Goal: Check status: Check status

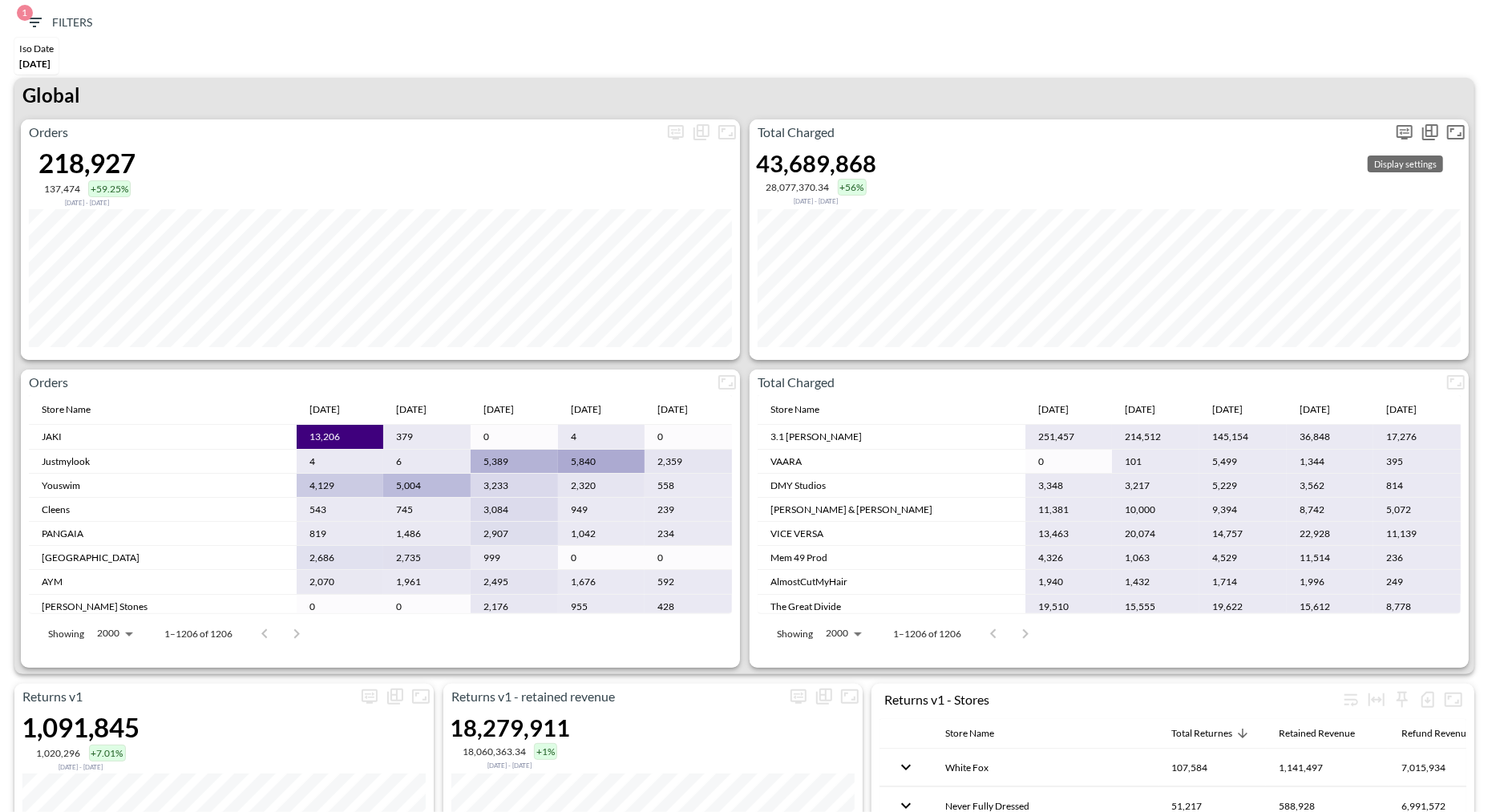
click at [1400, 129] on icon "more" at bounding box center [1404, 132] width 19 height 19
click at [1275, 263] on body "BI.P.EYE, Interactive Analytics Dashboards 1 Filters Iso Date May 01, 2025 Retu…" at bounding box center [746, 406] width 1492 height 812
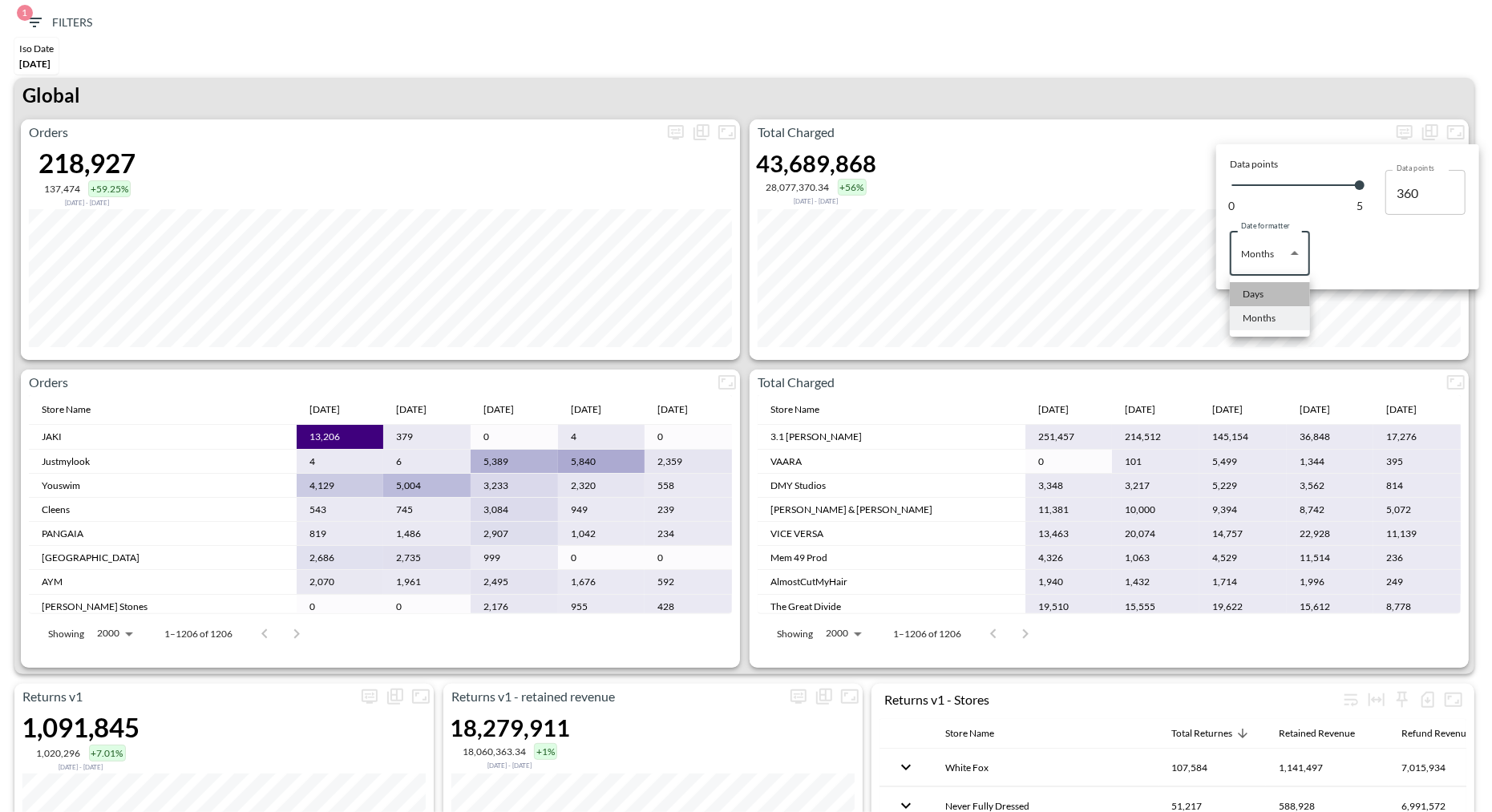
click at [1252, 292] on div "Days" at bounding box center [1252, 294] width 21 height 15
type input "Days"
type input "139"
click at [1094, 82] on div at bounding box center [746, 406] width 1492 height 812
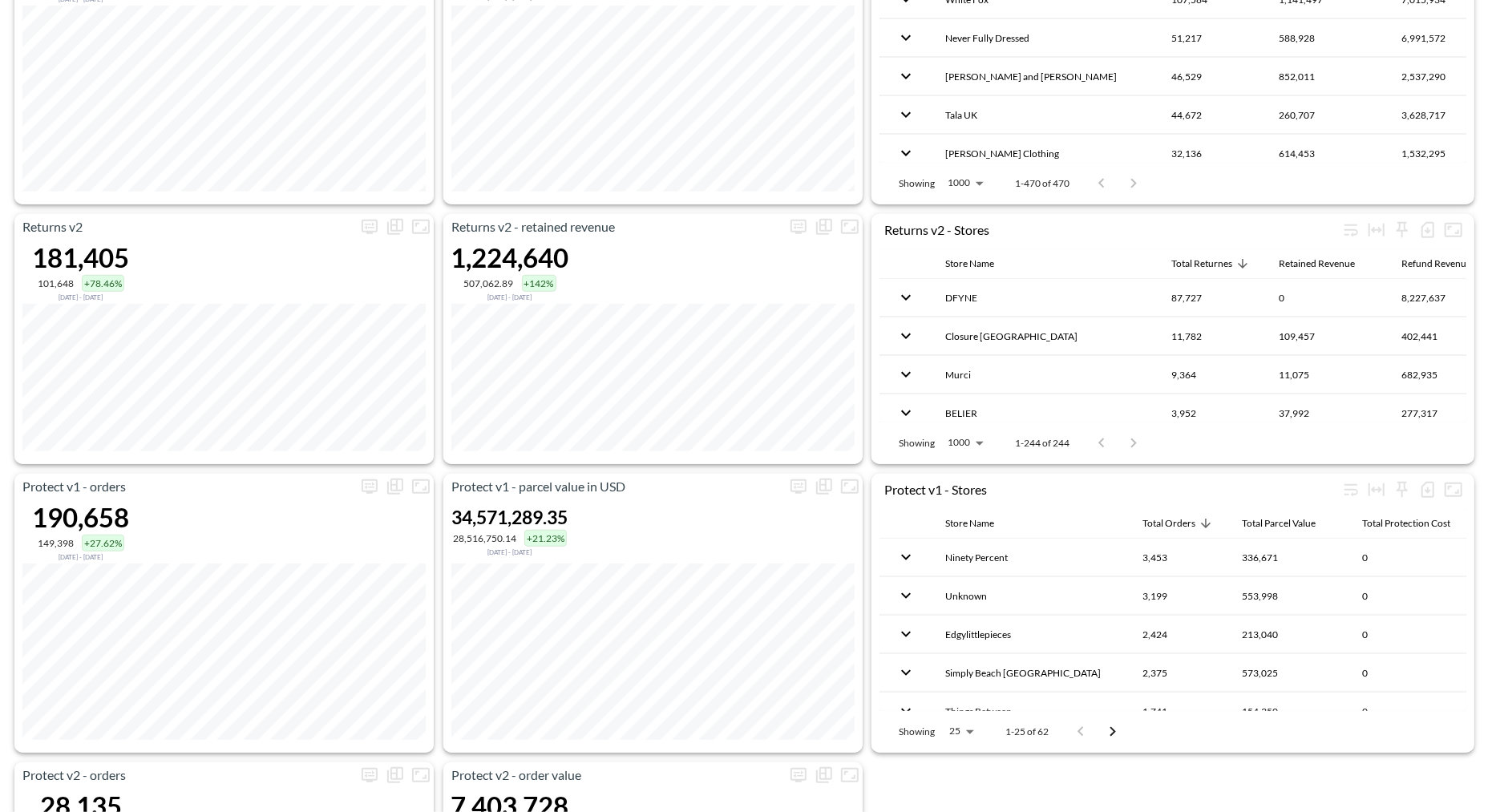
scroll to position [992, 0]
